Goal: Task Accomplishment & Management: Manage account settings

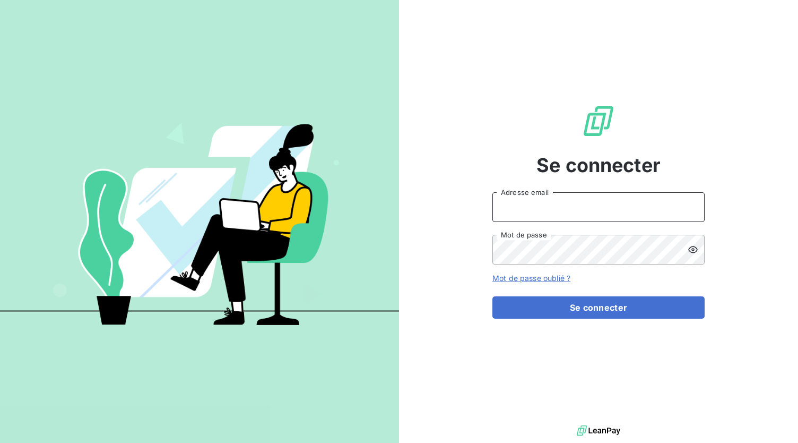
click at [566, 204] on input "Adresse email" at bounding box center [599, 207] width 212 height 30
type input "pierrelouis@toutapprendre.com"
click at [493, 296] on button "Se connecter" at bounding box center [599, 307] width 212 height 22
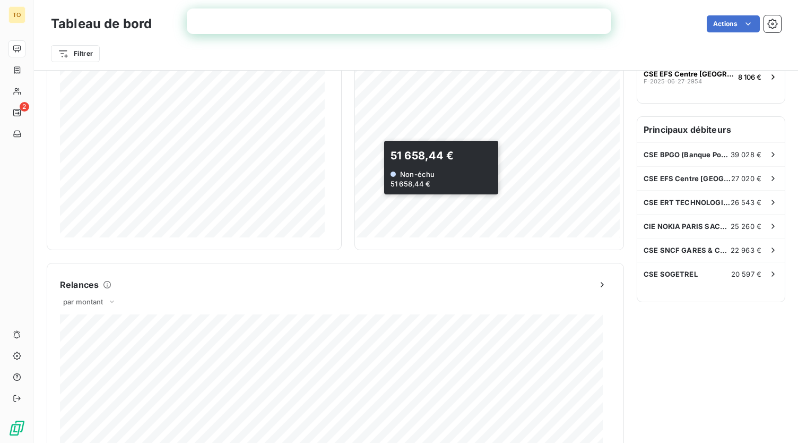
scroll to position [106, 0]
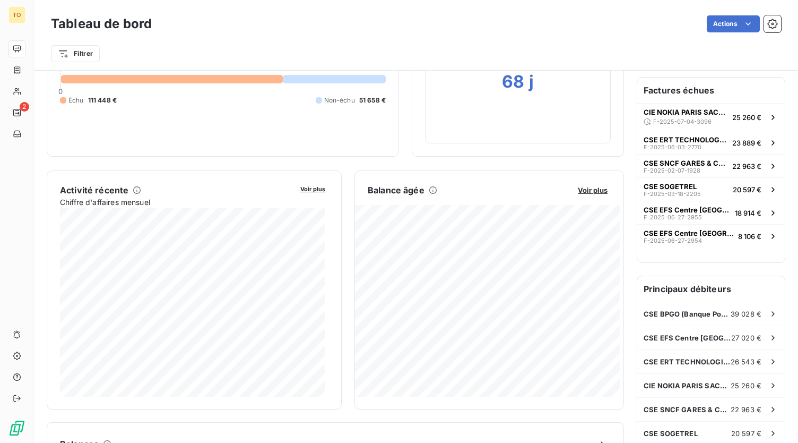
click at [67, 102] on div "Échu" at bounding box center [72, 101] width 24 height 10
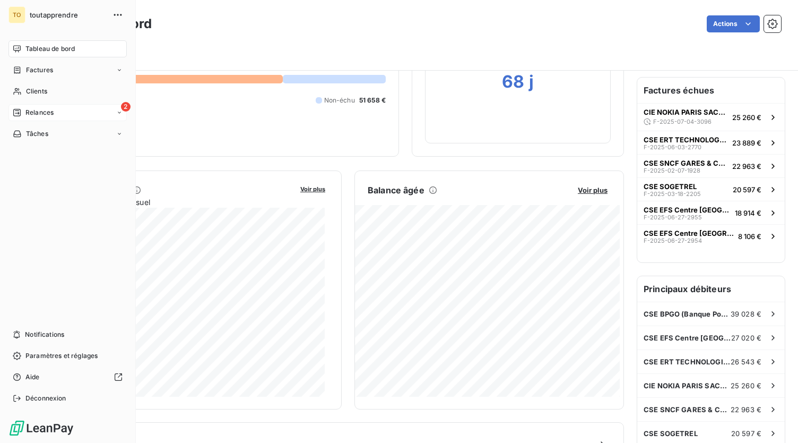
click at [24, 112] on div "Relances" at bounding box center [33, 113] width 41 height 10
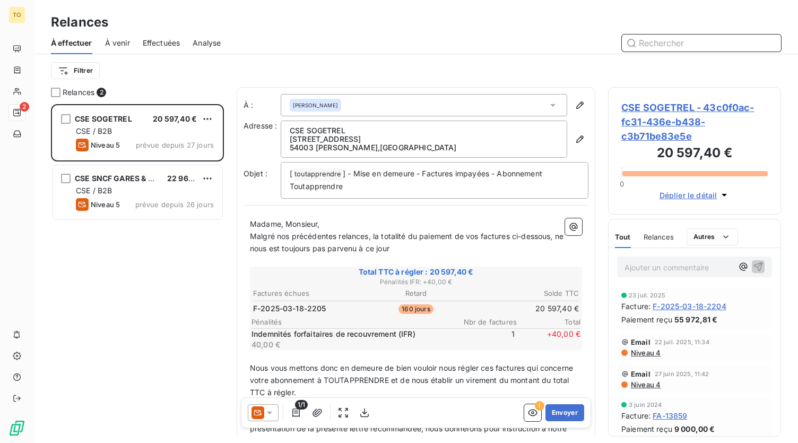
click at [111, 39] on span "À venir" at bounding box center [117, 43] width 25 height 11
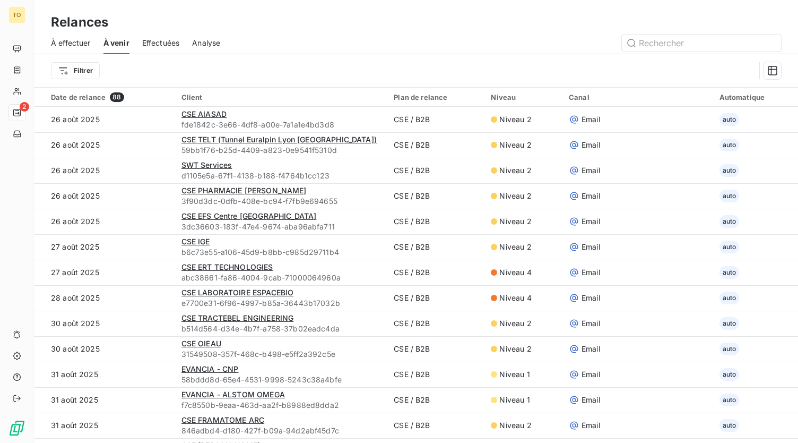
click at [154, 45] on span "Effectuées" at bounding box center [161, 43] width 38 height 11
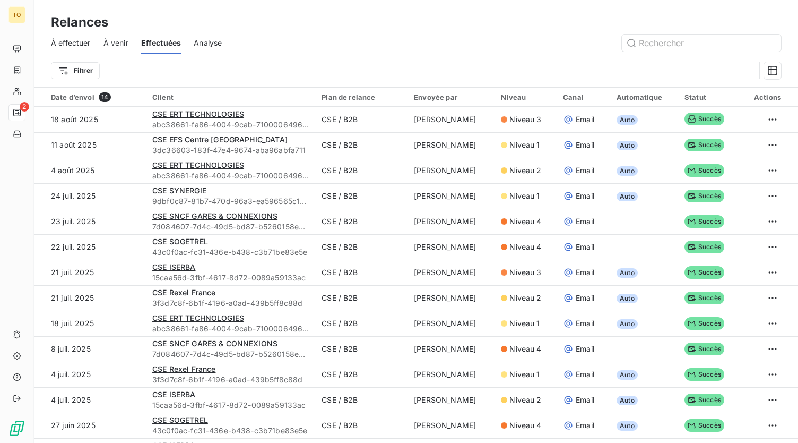
click at [85, 43] on span "À effectuer" at bounding box center [71, 43] width 40 height 11
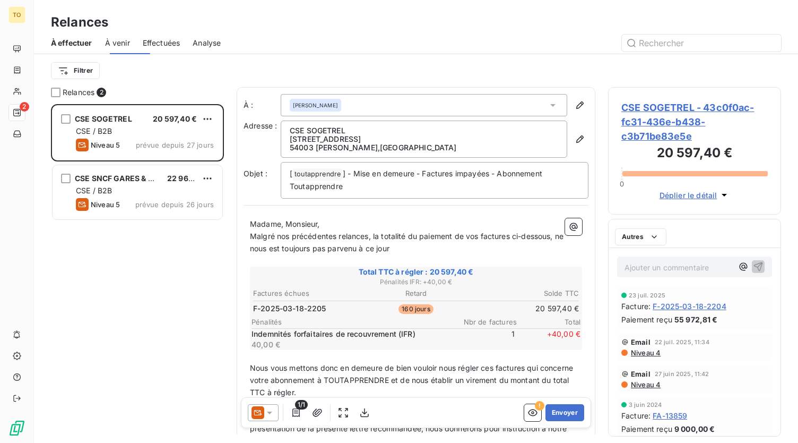
scroll to position [330, 165]
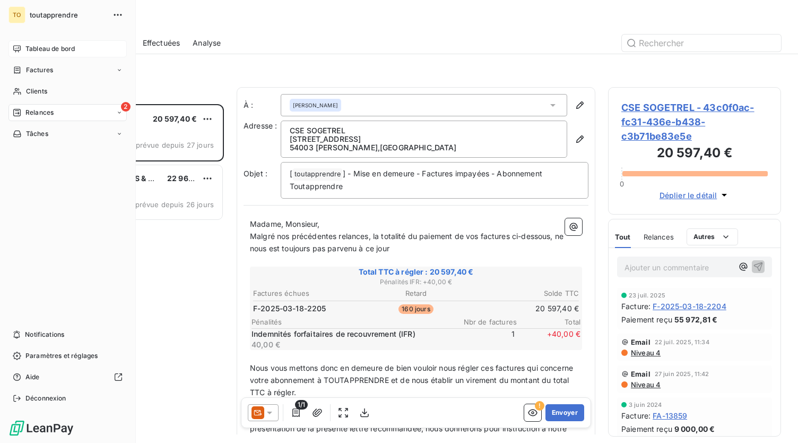
click at [47, 48] on span "Tableau de bord" at bounding box center [49, 49] width 49 height 10
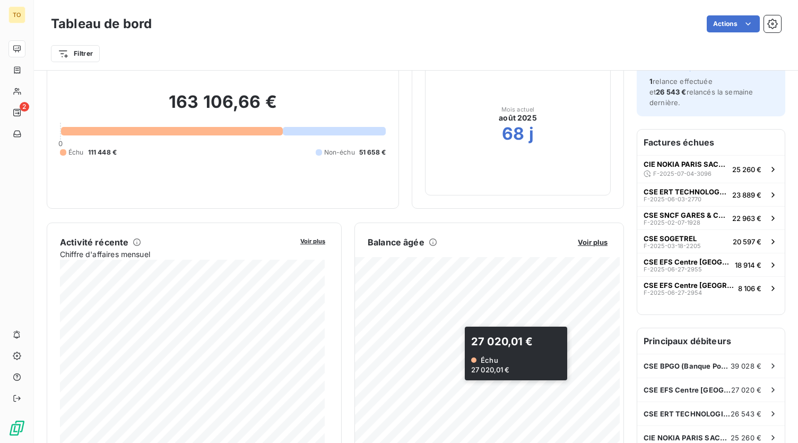
scroll to position [107, 0]
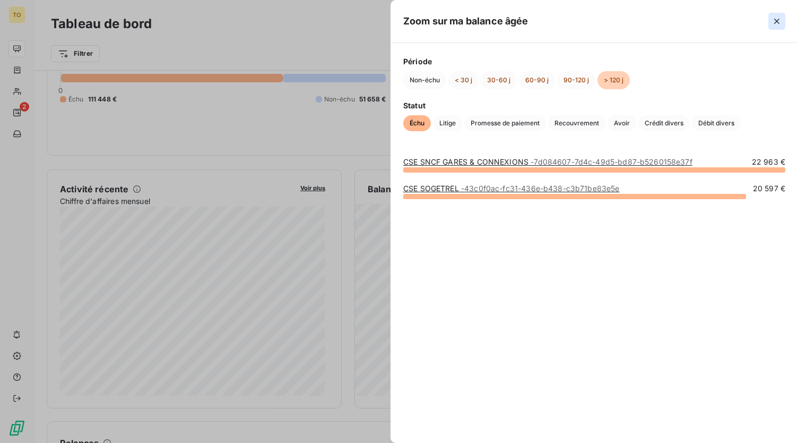
click at [776, 19] on icon "button" at bounding box center [777, 21] width 11 height 11
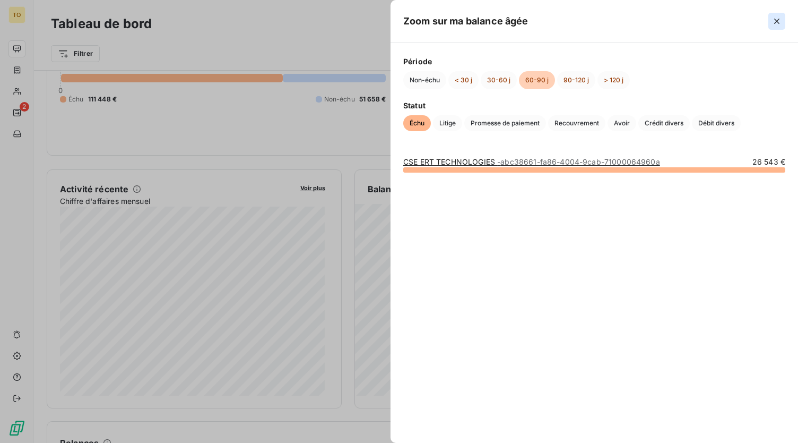
click at [776, 21] on icon "button" at bounding box center [776, 21] width 5 height 5
